Goal: Task Accomplishment & Management: Complete application form

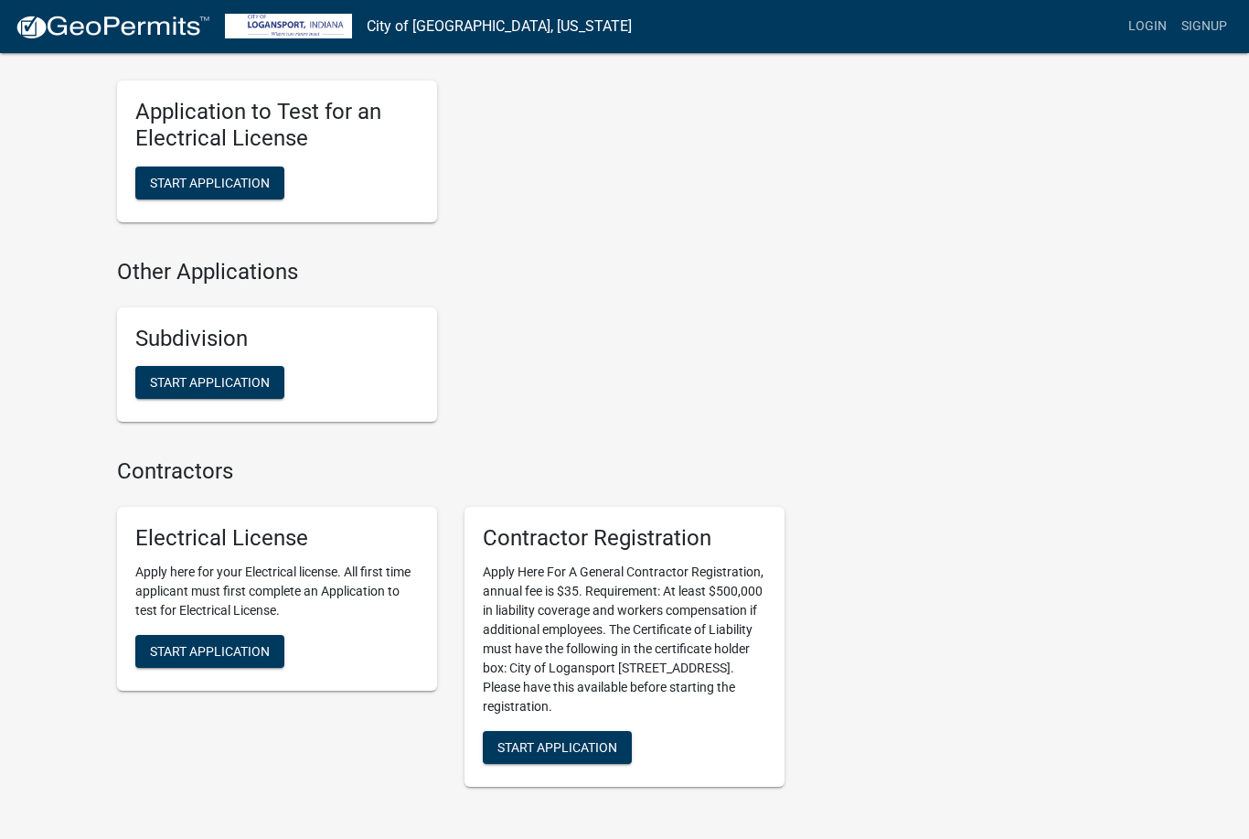
scroll to position [1622, 0]
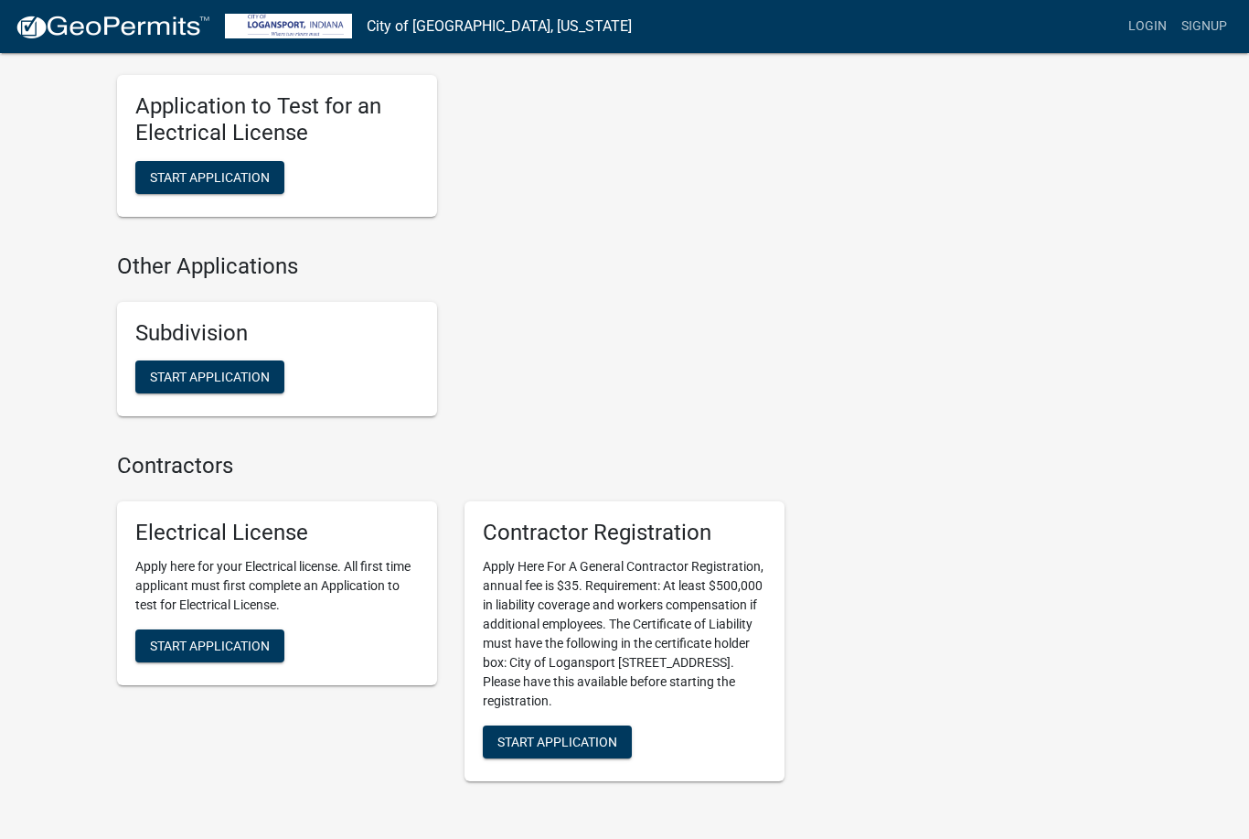
click at [584, 734] on span "Start Application" at bounding box center [558, 741] width 120 height 15
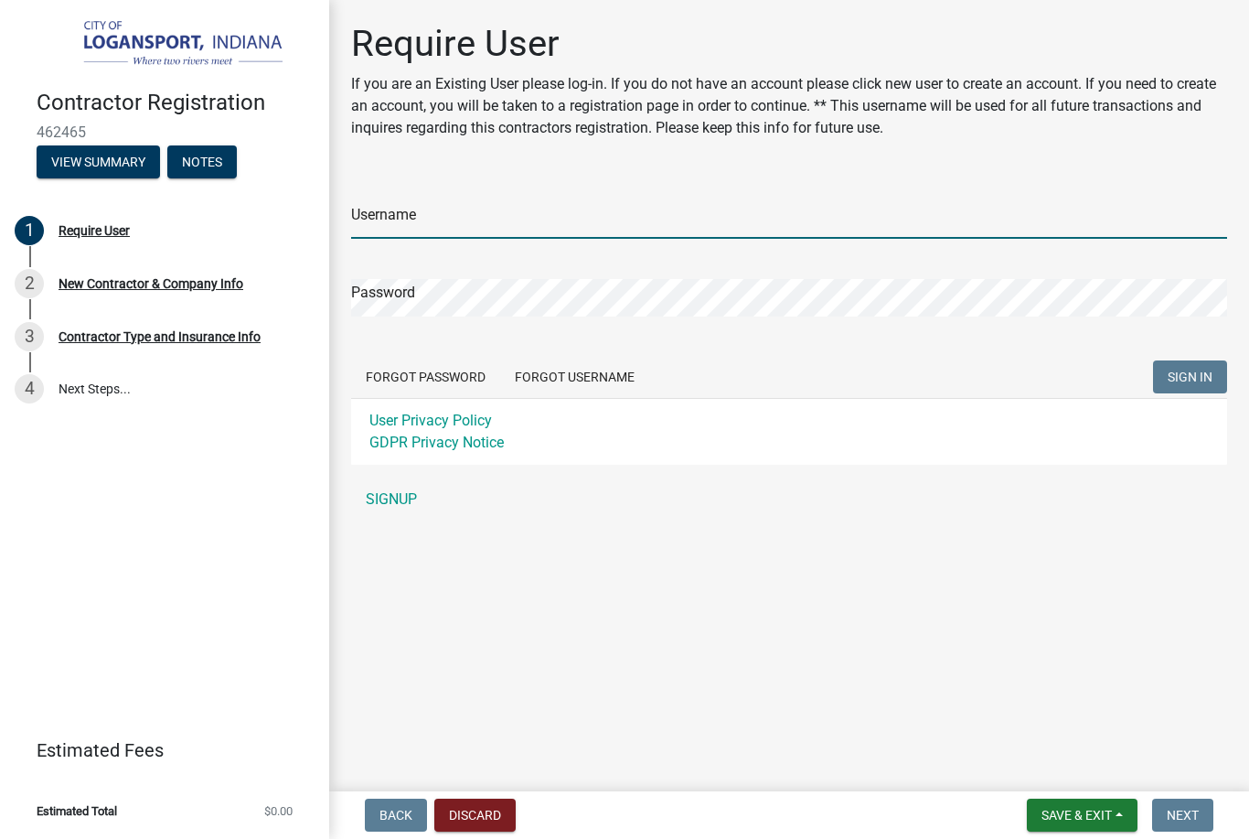
click at [421, 202] on input "Username" at bounding box center [789, 220] width 876 height 38
type input "Armyoffive"
click at [1190, 377] on button "SIGN IN" at bounding box center [1190, 376] width 74 height 33
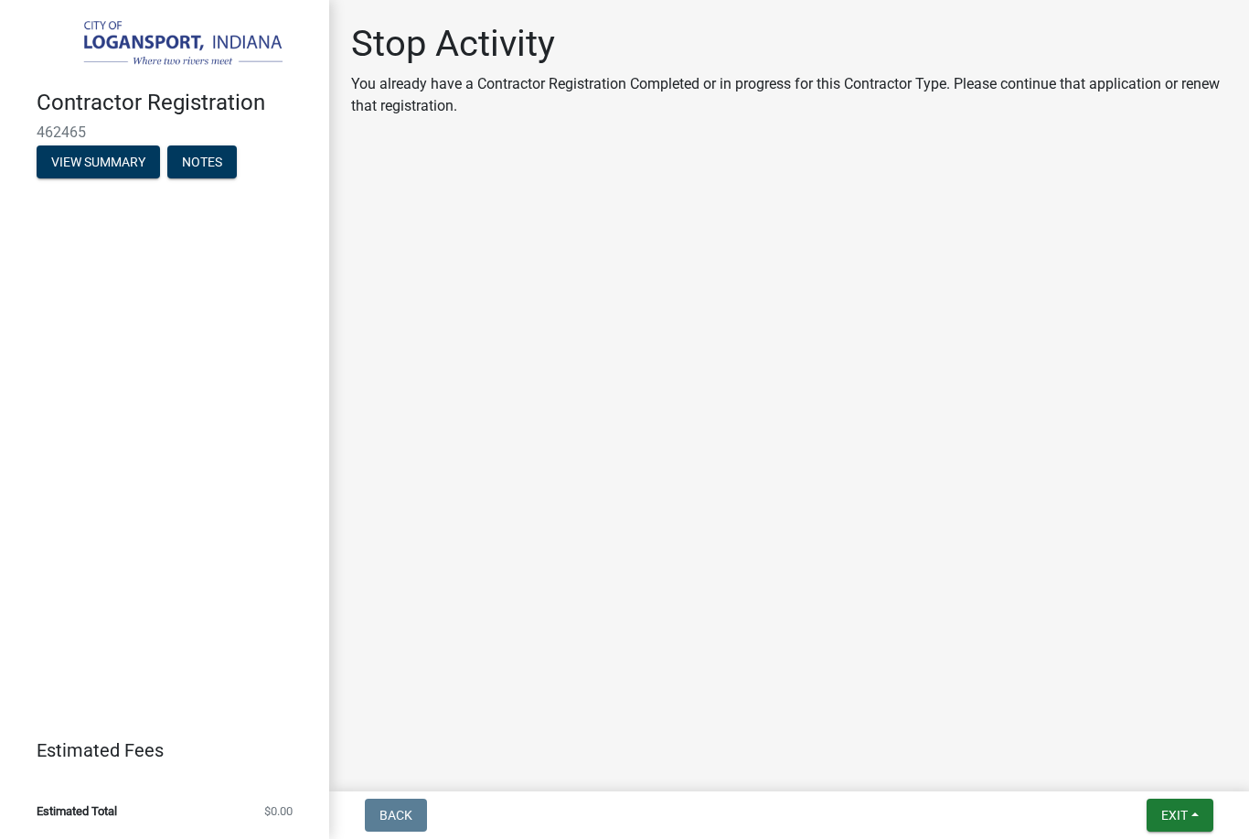
click at [77, 166] on button "View Summary" at bounding box center [98, 161] width 123 height 33
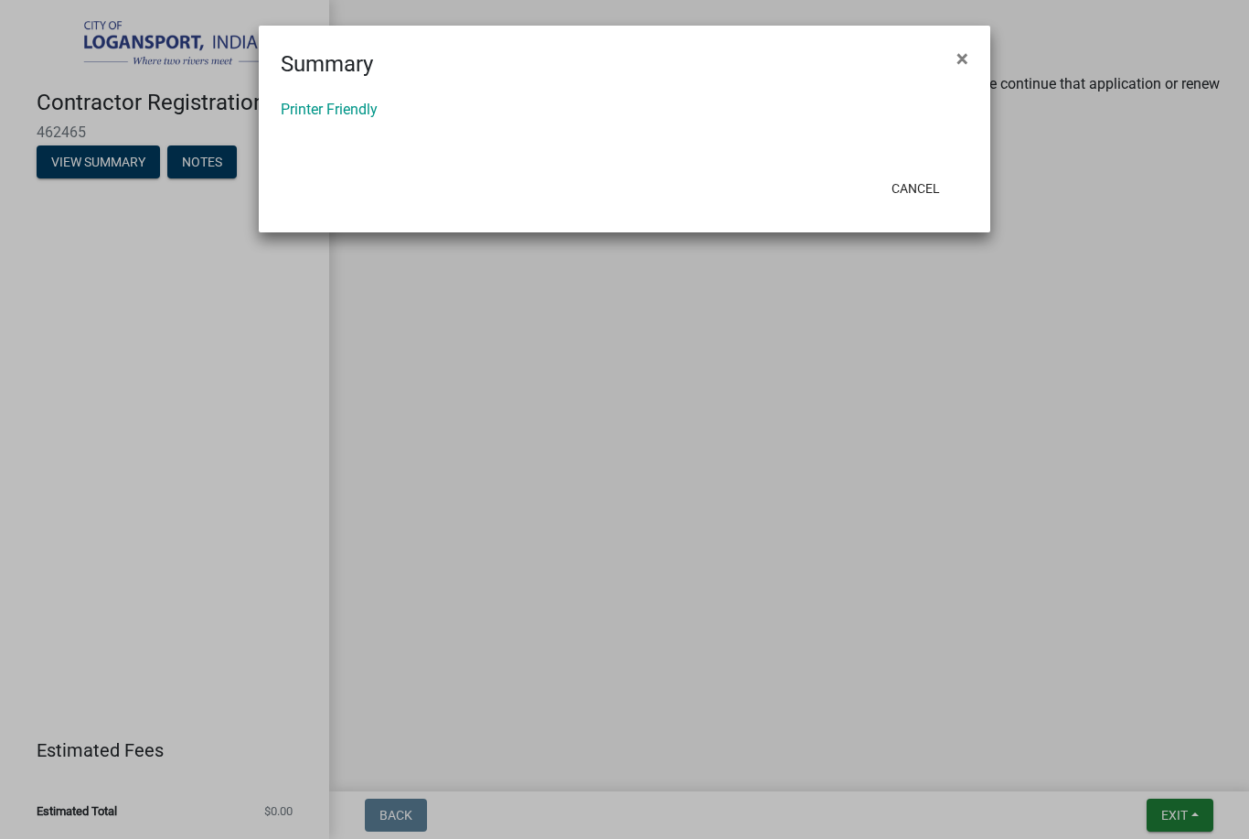
click at [939, 192] on button "Cancel" at bounding box center [916, 188] width 78 height 33
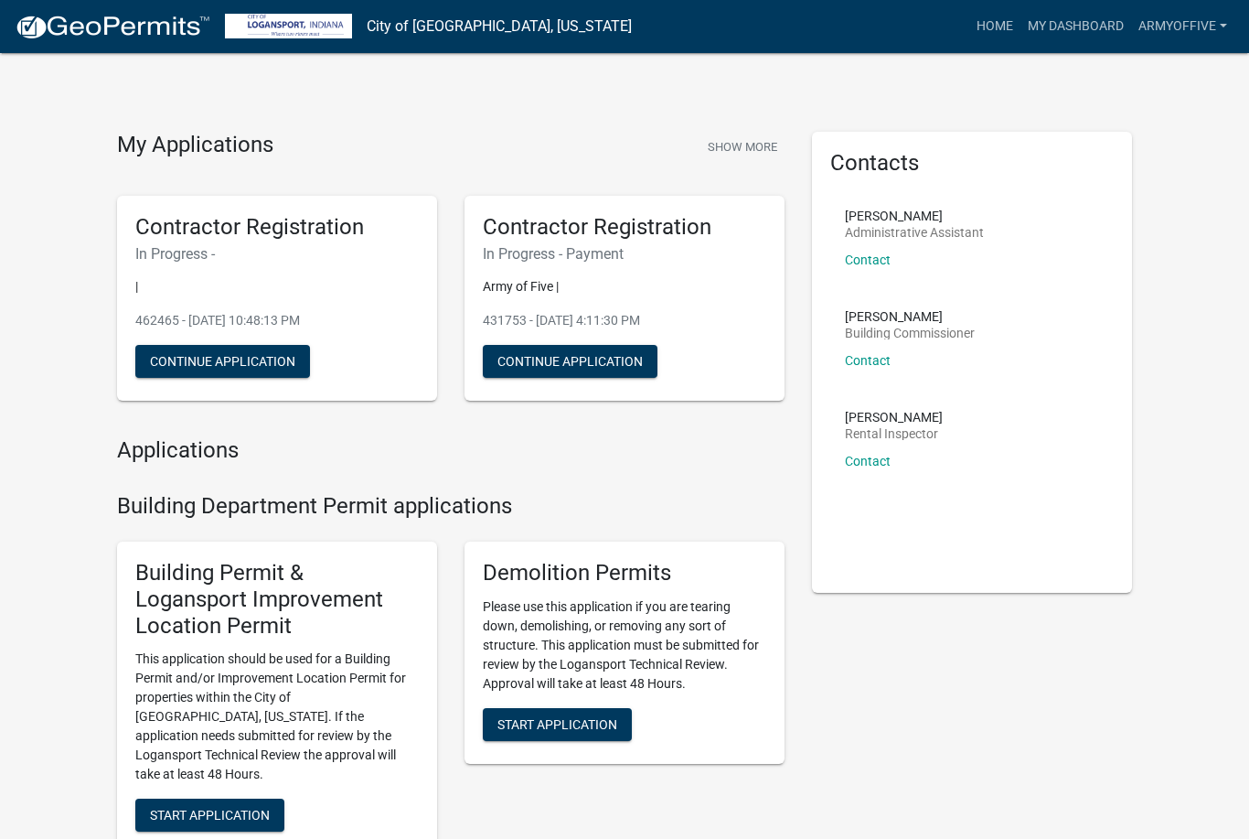
click at [1089, 38] on link "My Dashboard" at bounding box center [1076, 26] width 111 height 35
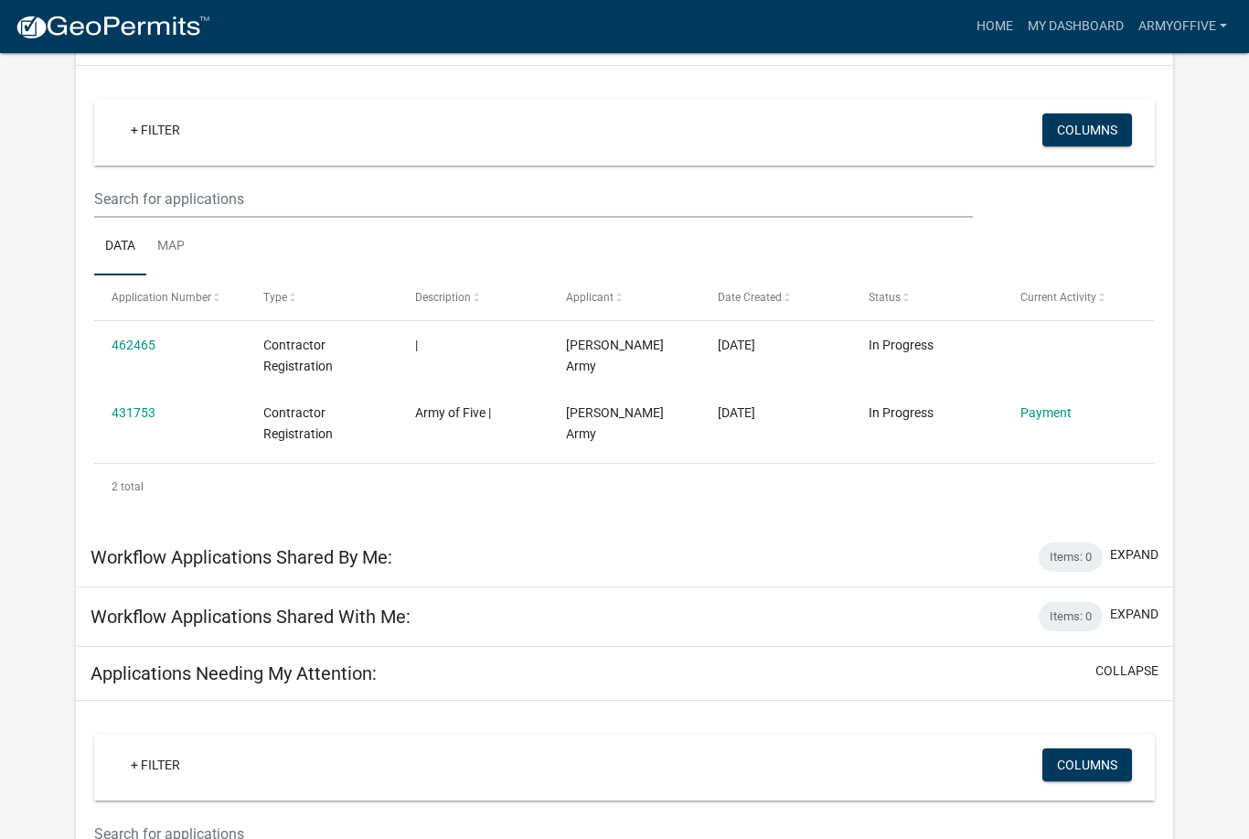
scroll to position [132, 0]
click at [1049, 407] on link "Payment" at bounding box center [1046, 413] width 51 height 15
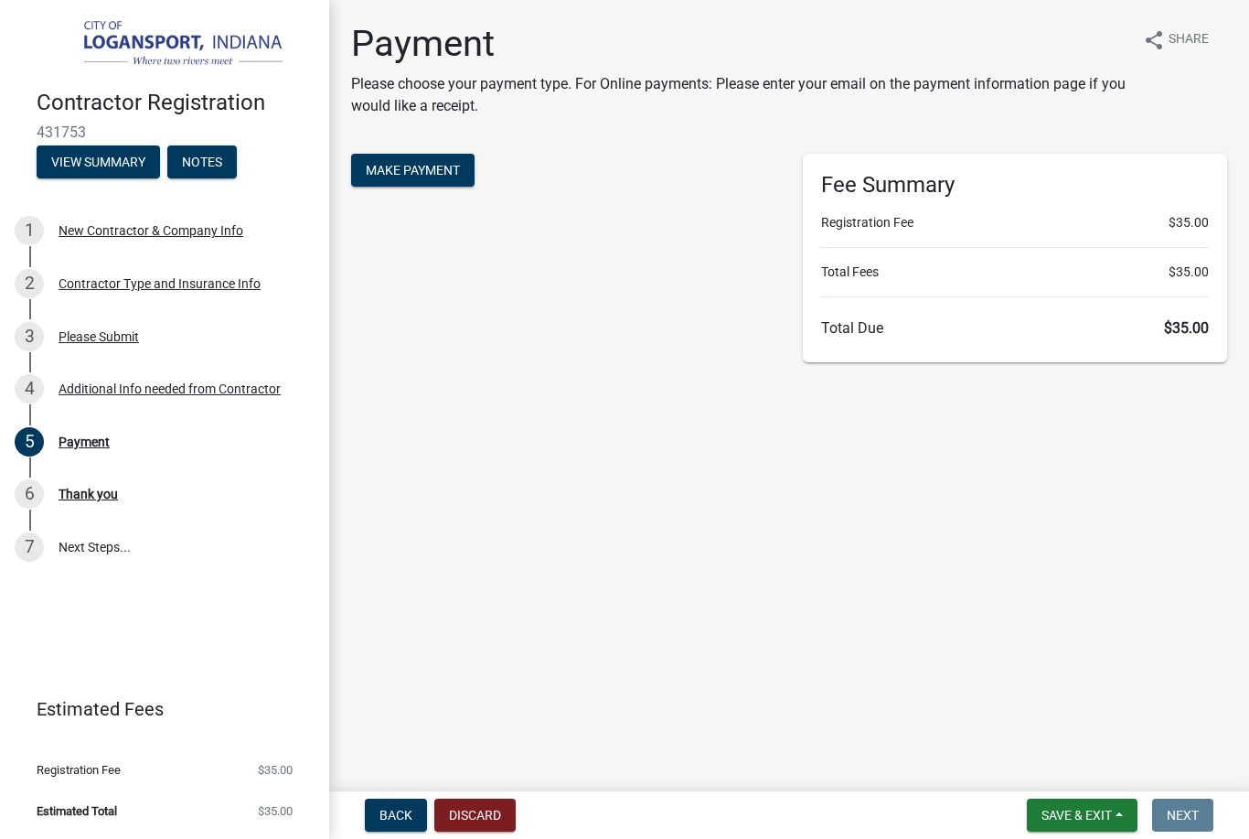
click at [432, 186] on button "Make Payment" at bounding box center [412, 170] width 123 height 33
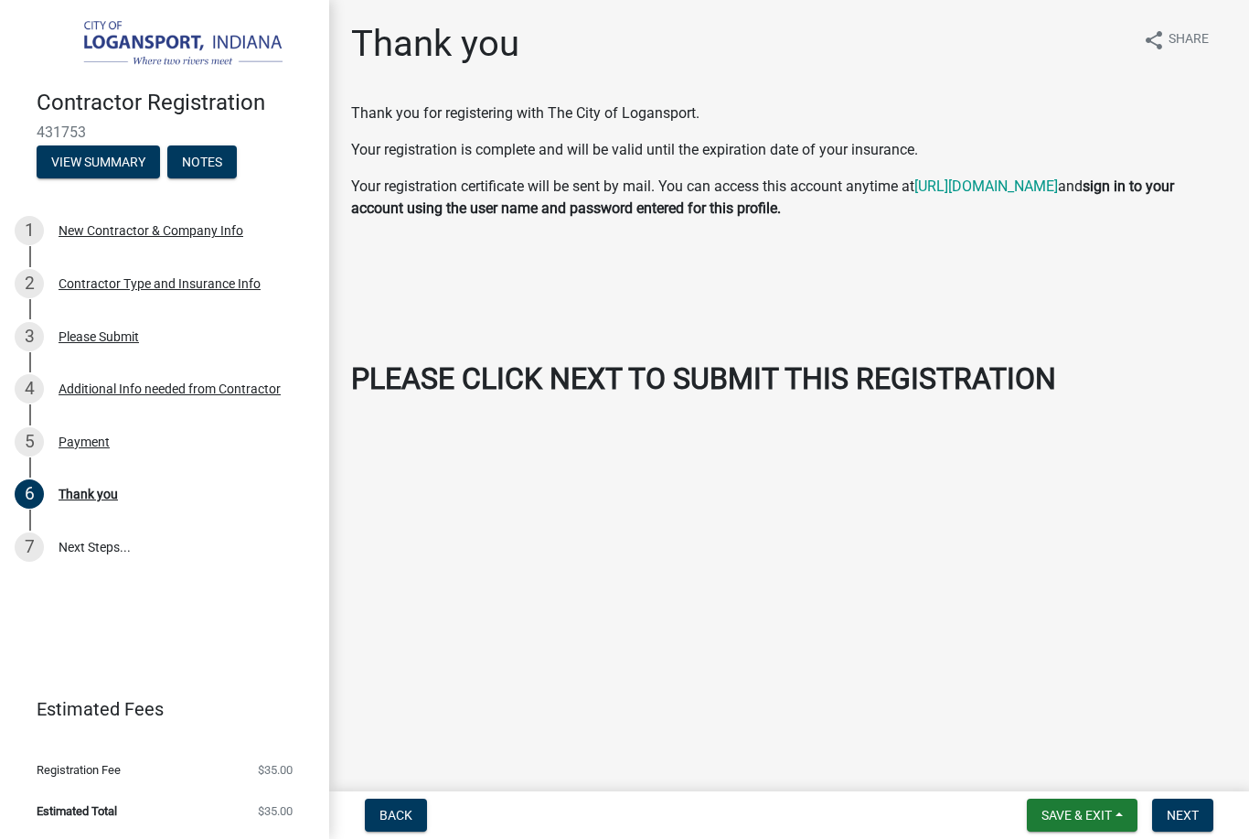
click at [1187, 821] on span "Next" at bounding box center [1183, 815] width 32 height 15
